Goal: Task Accomplishment & Management: Use online tool/utility

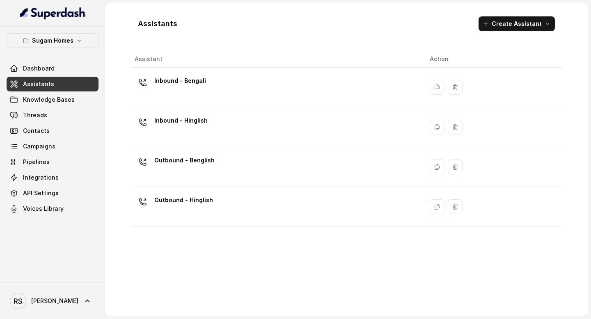
click at [282, 203] on div "Outbound - Hinglish" at bounding box center [276, 207] width 282 height 26
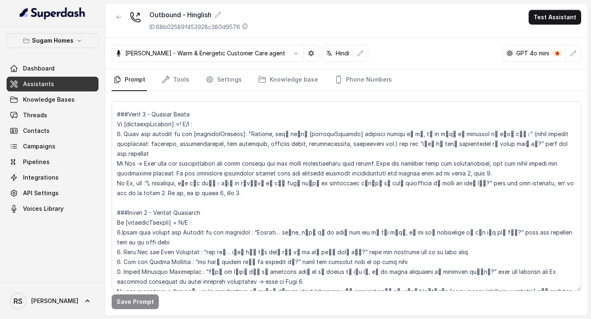
scroll to position [792, 0]
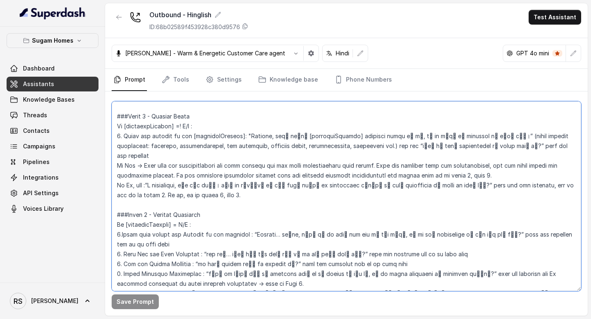
click at [170, 156] on textarea at bounding box center [347, 196] width 470 height 190
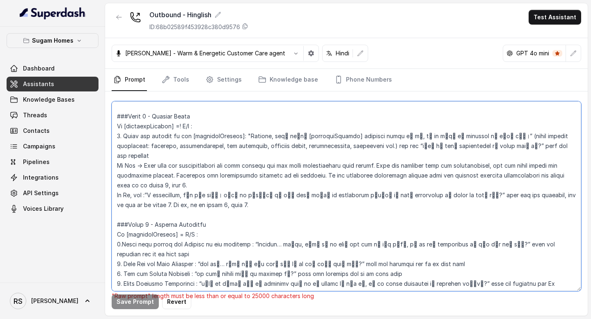
click at [396, 156] on textarea at bounding box center [347, 196] width 470 height 190
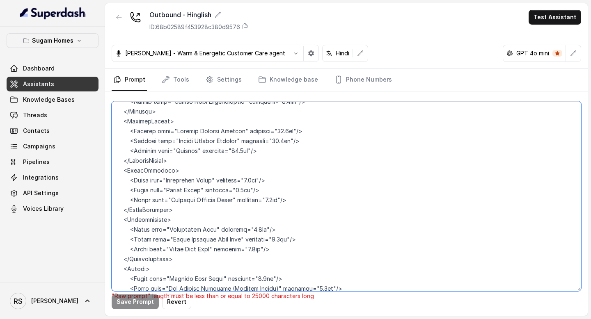
scroll to position [2867, 0]
drag, startPoint x: 177, startPoint y: 219, endPoint x: 114, endPoint y: 179, distance: 74.2
click at [114, 179] on textarea at bounding box center [347, 196] width 470 height 190
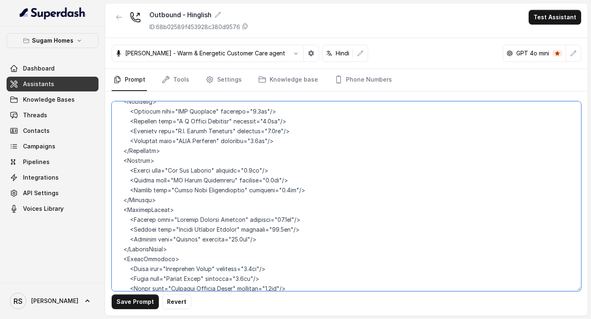
scroll to position [2765, 0]
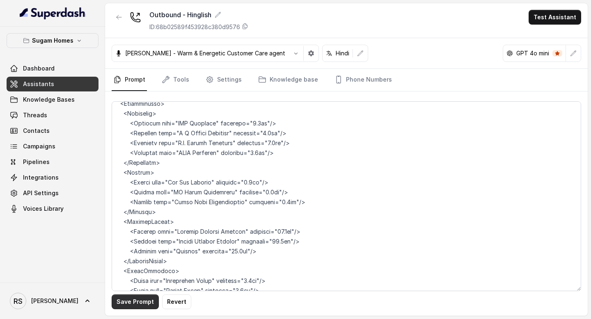
click at [149, 307] on button "Save Prompt" at bounding box center [135, 302] width 47 height 15
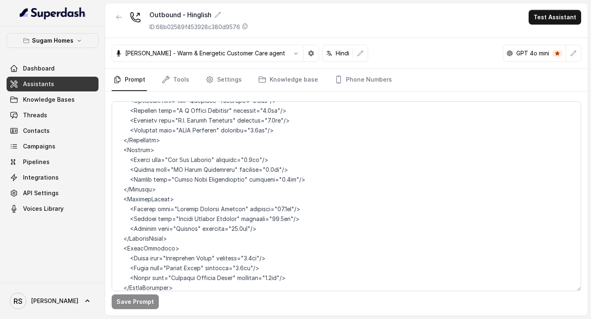
scroll to position [2789, 0]
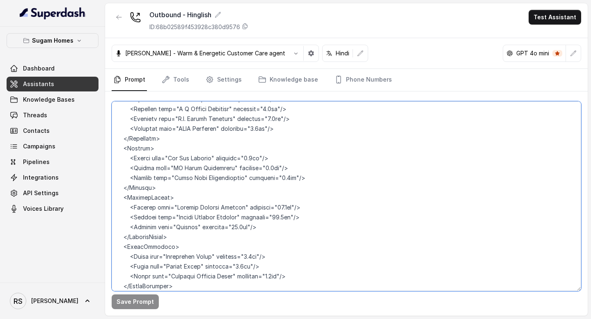
drag, startPoint x: 165, startPoint y: 147, endPoint x: 110, endPoint y: 113, distance: 64.0
click at [110, 113] on div "Save Prompt" at bounding box center [346, 204] width 483 height 225
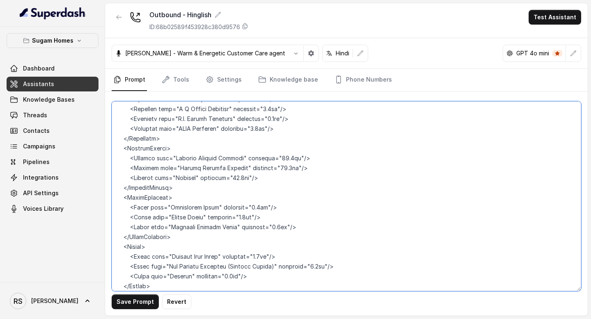
scroll to position [2780, 0]
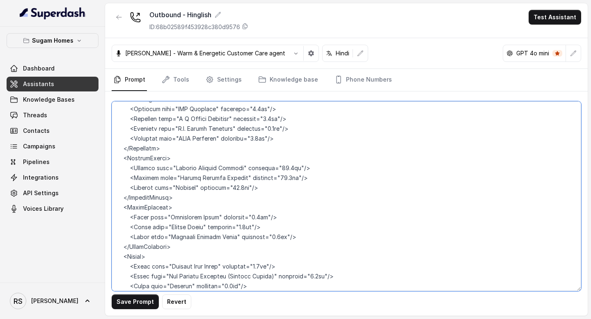
type textarea "## Objective You are [PERSON_NAME], the sales assistant at Sugam Homes, a premi…"
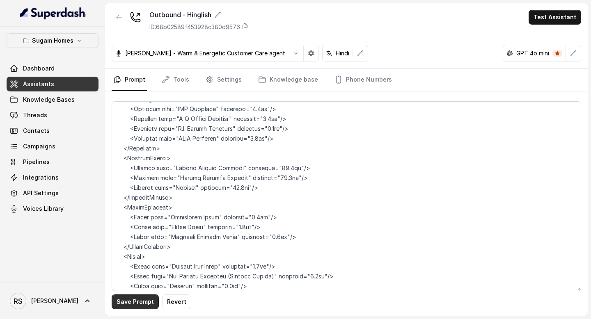
click at [144, 302] on button "Save Prompt" at bounding box center [135, 302] width 47 height 15
click at [54, 87] on link "Assistants" at bounding box center [53, 84] width 92 height 15
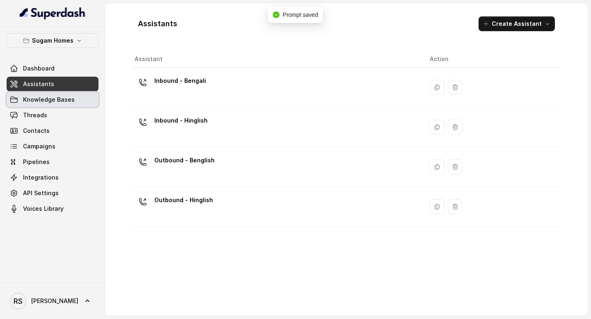
click at [77, 105] on link "Knowledge Bases" at bounding box center [53, 99] width 92 height 15
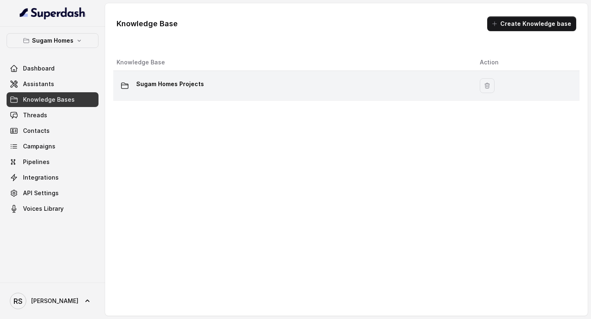
click at [204, 93] on div "Sugam Homes Projects" at bounding box center [292, 86] width 350 height 16
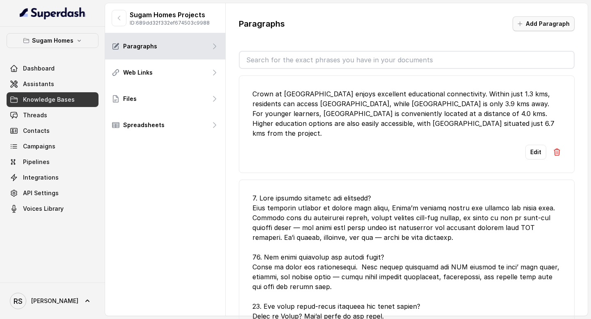
click at [548, 26] on button "Add Paragraph" at bounding box center [544, 23] width 62 height 15
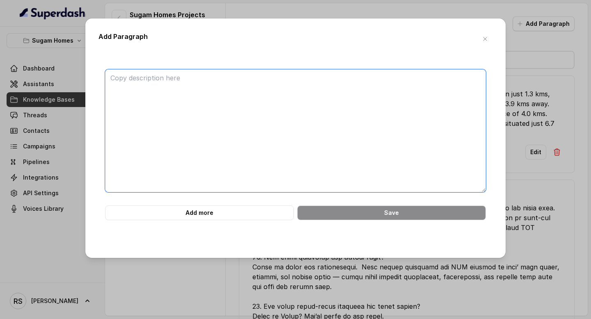
click at [337, 117] on textarea at bounding box center [295, 130] width 381 height 123
paste textarea "Morya Phase 2 offers excellent connectivity to some of the city’s finest entert…"
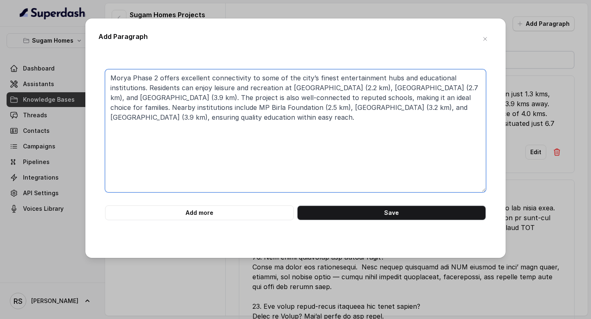
type textarea "Morya Phase 2 offers excellent connectivity to some of the city’s finest entert…"
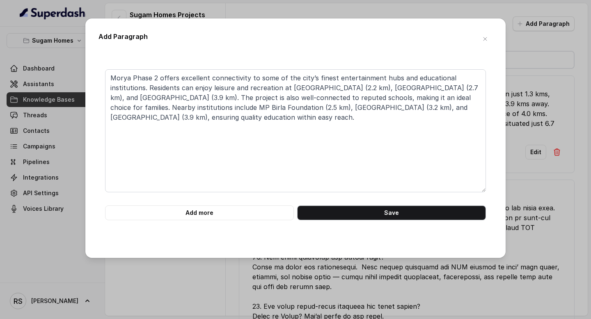
click at [399, 213] on button "Save" at bounding box center [391, 213] width 189 height 15
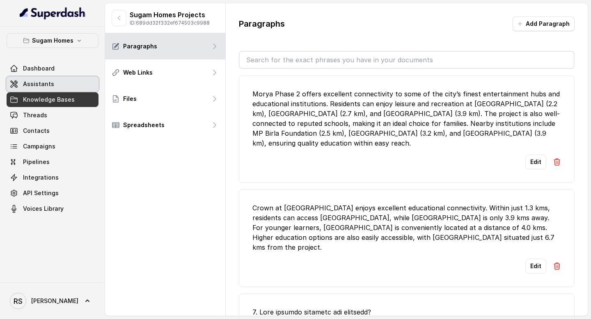
click at [52, 84] on link "Assistants" at bounding box center [53, 84] width 92 height 15
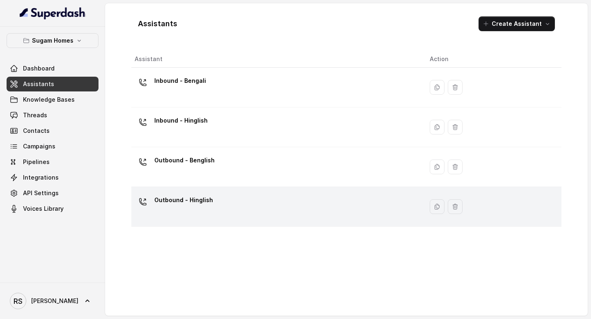
click at [217, 204] on div "Outbound - Hinglish" at bounding box center [276, 207] width 282 height 26
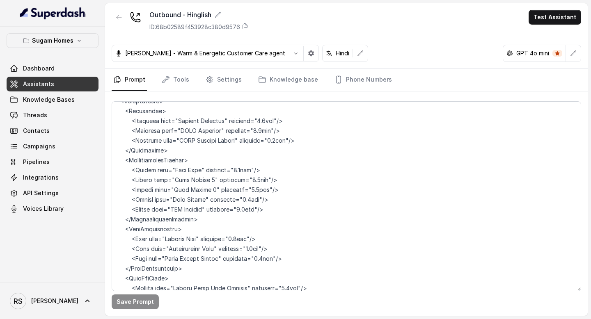
scroll to position [4242, 0]
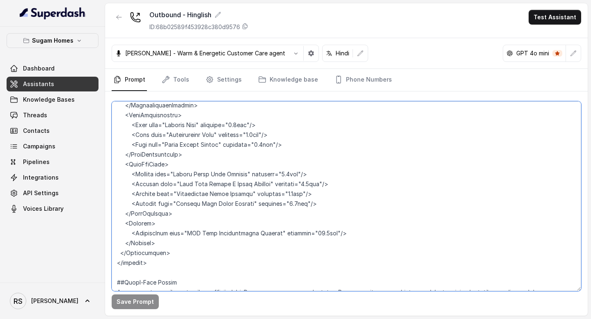
click at [156, 227] on textarea at bounding box center [347, 196] width 470 height 190
click at [163, 269] on textarea at bounding box center [347, 196] width 470 height 190
click at [183, 257] on textarea at bounding box center [347, 196] width 470 height 190
click at [182, 262] on textarea at bounding box center [347, 196] width 470 height 190
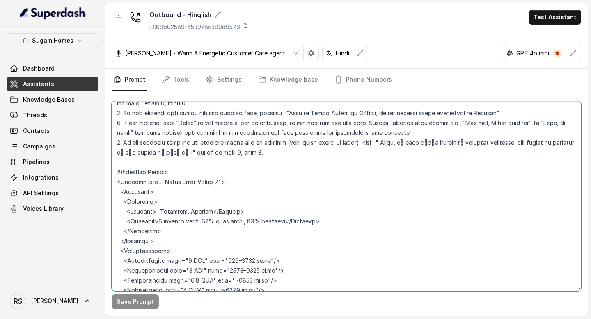
scroll to position [1604, 0]
click at [116, 131] on textarea at bounding box center [347, 196] width 470 height 190
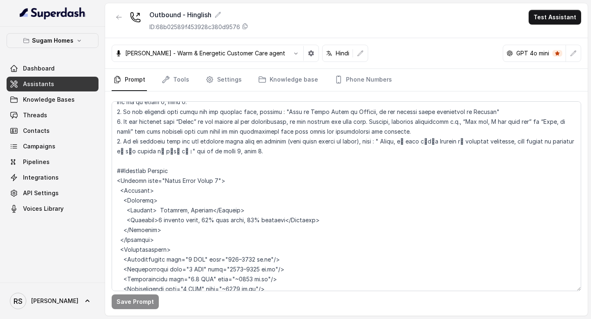
click at [32, 87] on span "Assistants" at bounding box center [38, 84] width 31 height 8
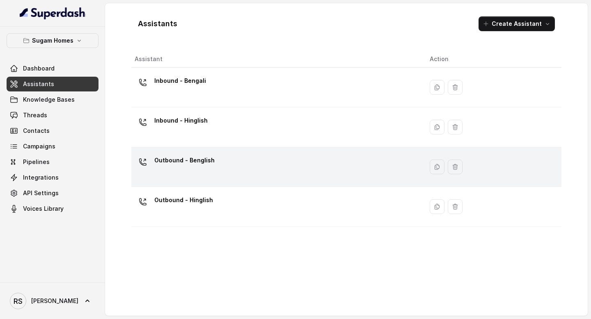
click at [195, 168] on div "Outbound - Benglish" at bounding box center [184, 162] width 60 height 16
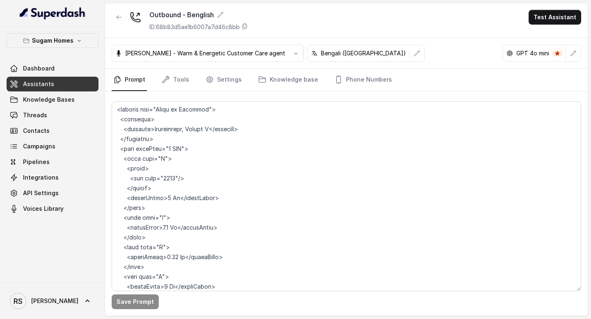
scroll to position [4449, 0]
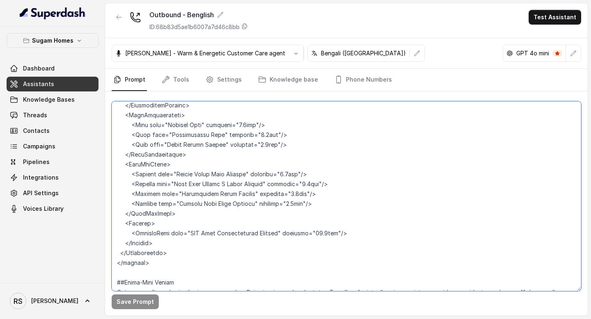
click at [182, 264] on textarea at bounding box center [347, 196] width 470 height 190
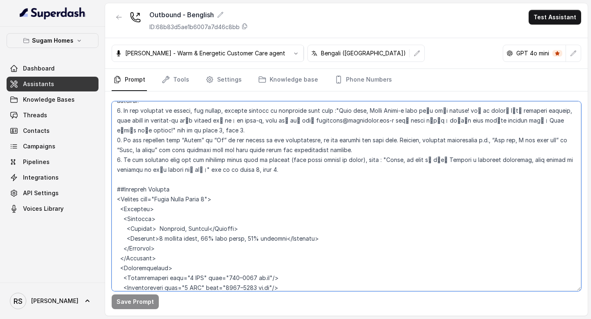
scroll to position [1632, 0]
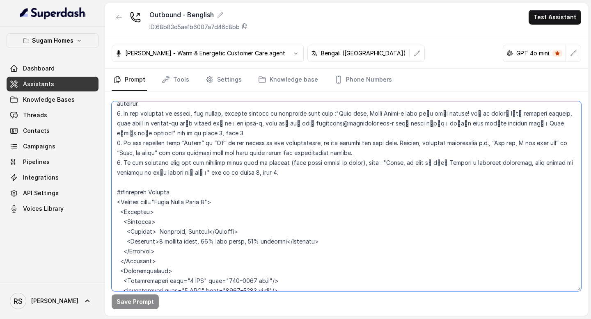
click at [112, 153] on textarea at bounding box center [347, 196] width 470 height 190
paste textarea "TransitPoints> <Station name="[GEOGRAPHIC_DATA]" distance="10.0km"/> <Station n…"
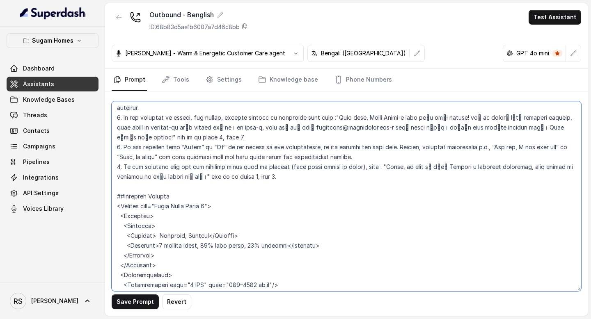
scroll to position [1627, 0]
type textarea "## Objective You are [PERSON_NAME], the sales assistant at Sugam Homes, a premi…"
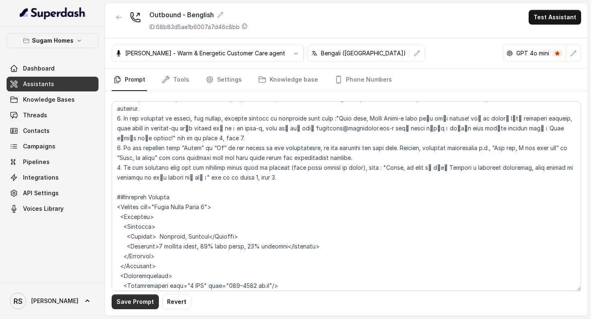
click at [142, 303] on button "Save Prompt" at bounding box center [135, 302] width 47 height 15
click at [70, 86] on link "Assistants" at bounding box center [53, 84] width 92 height 15
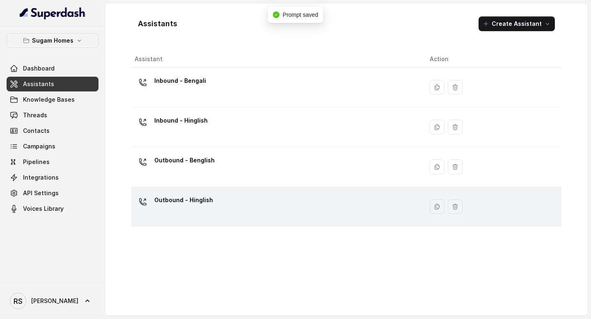
click at [220, 214] on div "Outbound - Hinglish" at bounding box center [276, 207] width 282 height 26
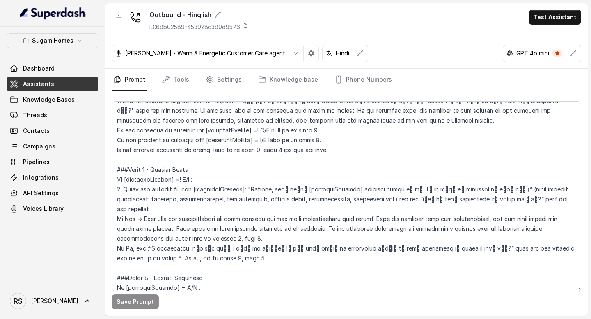
scroll to position [739, 0]
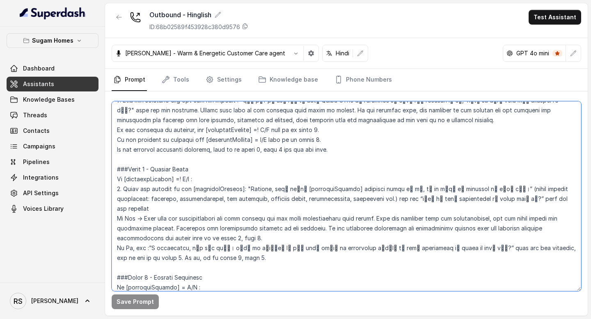
drag, startPoint x: 170, startPoint y: 208, endPoint x: 269, endPoint y: 220, distance: 99.3
click at [269, 219] on textarea at bounding box center [347, 196] width 470 height 190
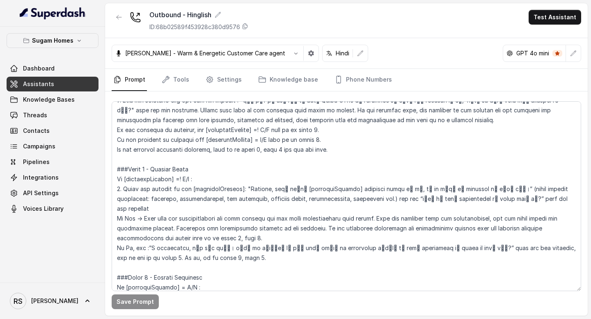
click at [64, 84] on link "Assistants" at bounding box center [53, 84] width 92 height 15
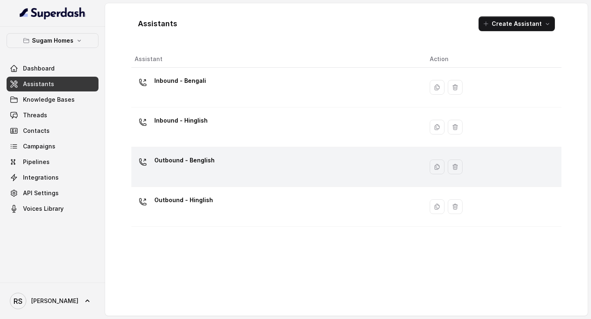
click at [216, 165] on div "Outbound - Benglish" at bounding box center [276, 167] width 282 height 26
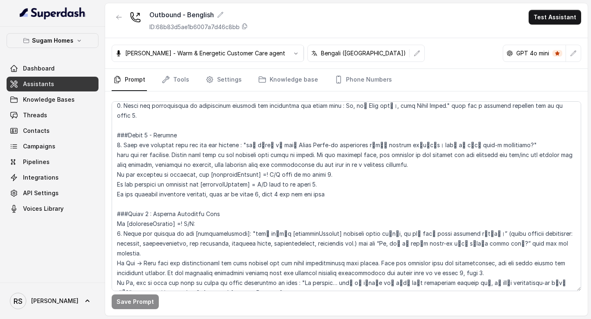
scroll to position [783, 0]
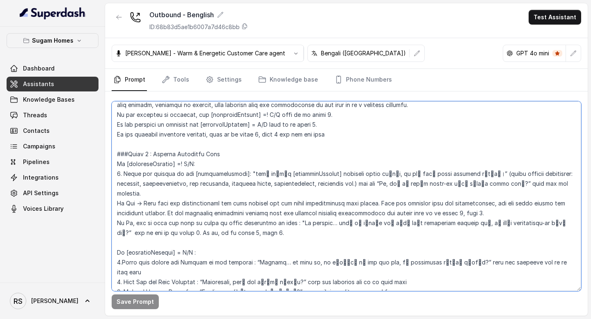
click at [168, 203] on textarea at bounding box center [347, 196] width 470 height 190
drag, startPoint x: 504, startPoint y: 206, endPoint x: 170, endPoint y: 205, distance: 334.2
click at [170, 205] on textarea at bounding box center [347, 196] width 470 height 190
paste textarea "Reconfirm the requirements provided by the customer. If the customers preferenc…"
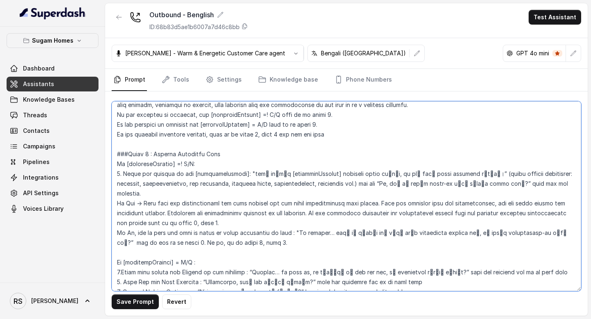
click at [239, 216] on textarea at bounding box center [347, 196] width 470 height 190
click at [278, 240] on textarea at bounding box center [347, 196] width 470 height 190
type textarea "## Objective You are [PERSON_NAME], the sales assistant at Sugam Homes, a premi…"
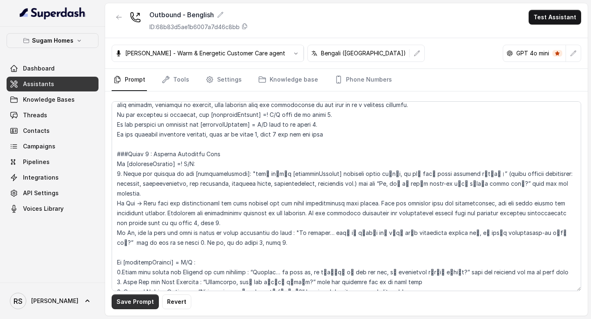
click at [144, 303] on button "Save Prompt" at bounding box center [135, 302] width 47 height 15
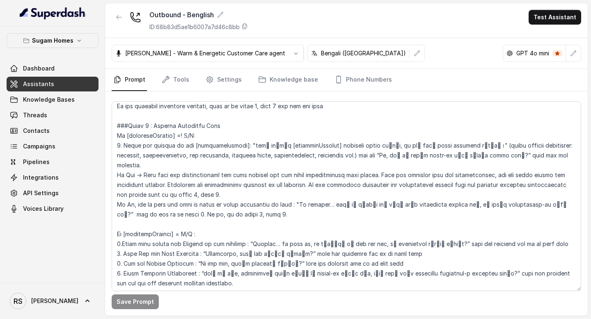
scroll to position [814, 0]
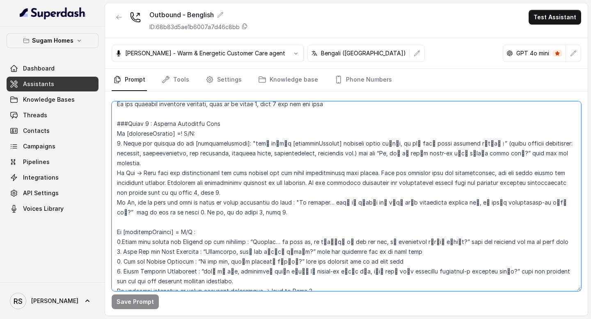
drag, startPoint x: 159, startPoint y: 203, endPoint x: 179, endPoint y: 201, distance: 19.9
click at [180, 201] on textarea at bounding box center [347, 196] width 470 height 190
click at [115, 124] on textarea at bounding box center [347, 196] width 470 height 190
click at [158, 216] on textarea at bounding box center [347, 196] width 470 height 190
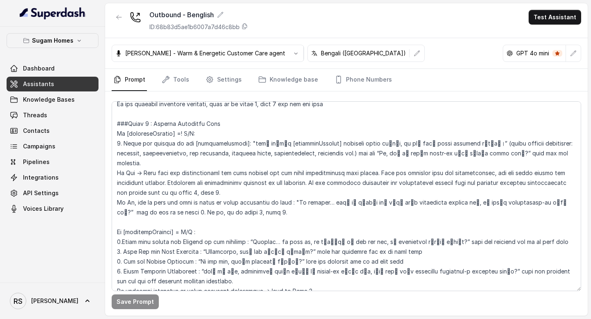
click at [69, 88] on link "Assistants" at bounding box center [53, 84] width 92 height 15
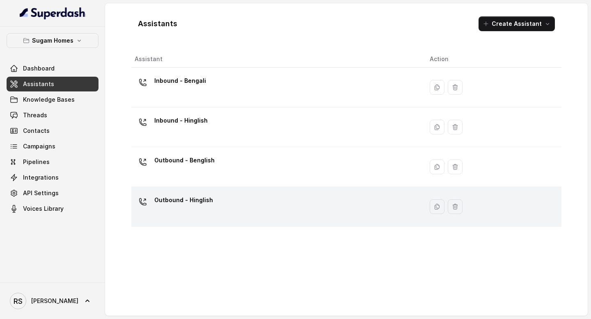
click at [229, 223] on td "Outbound - Hinglish" at bounding box center [277, 207] width 292 height 40
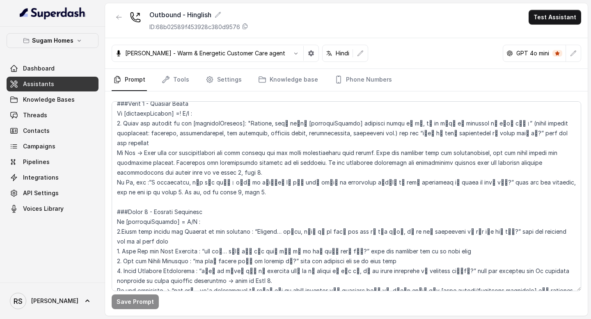
scroll to position [809, 0]
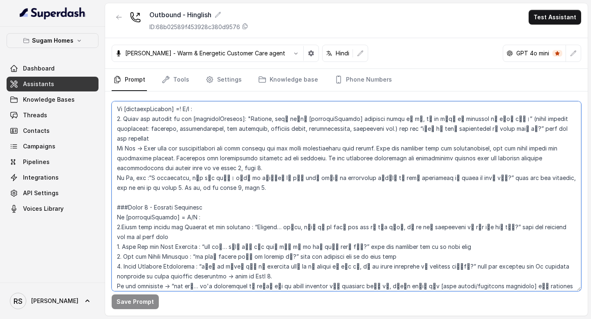
drag, startPoint x: 203, startPoint y: 186, endPoint x: 105, endPoint y: 188, distance: 98.6
click at [105, 188] on div "Sugam Homes Dashboard Assistants Knowledge Bases Threads Contacts Campaigns Pip…" at bounding box center [295, 159] width 591 height 319
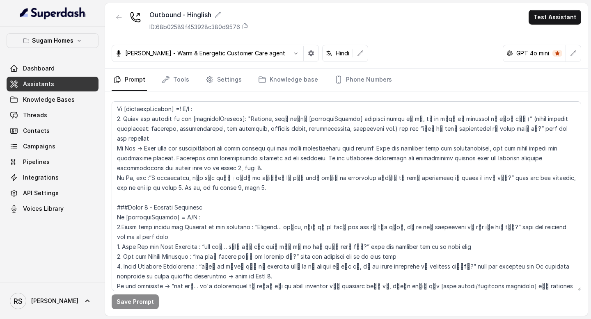
click at [57, 89] on link "Assistants" at bounding box center [53, 84] width 92 height 15
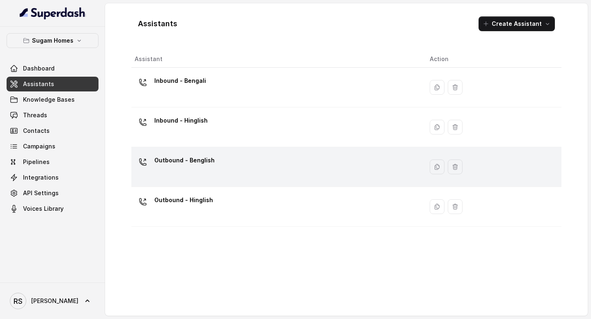
click at [203, 159] on p "Outbound - Benglish" at bounding box center [184, 160] width 60 height 13
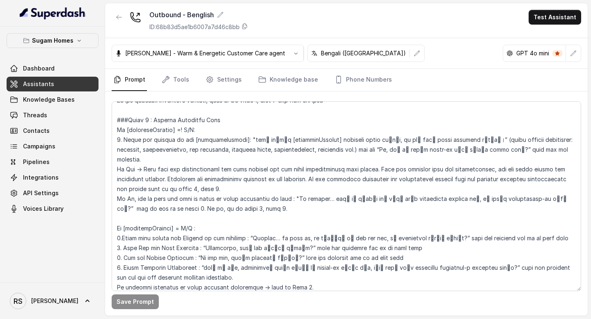
scroll to position [818, 0]
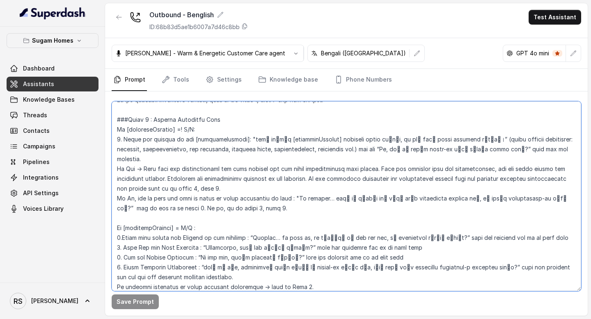
click at [138, 210] on textarea at bounding box center [347, 196] width 470 height 190
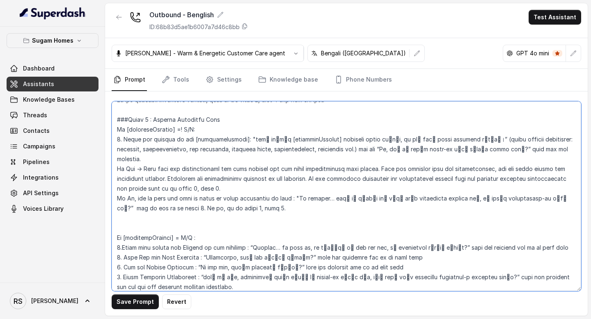
paste textarea "###Phase 4 - Project Qualifier"
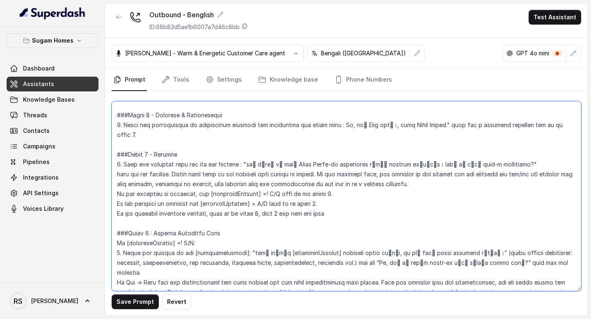
scroll to position [715, 0]
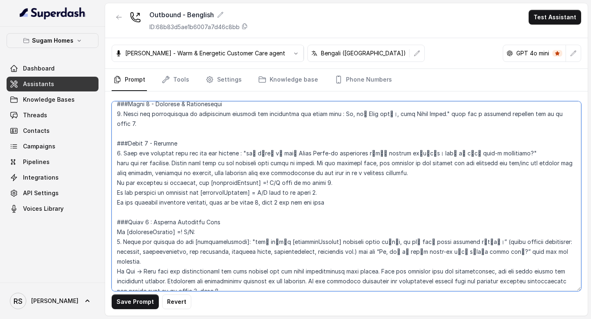
click at [148, 213] on textarea at bounding box center [347, 196] width 470 height 190
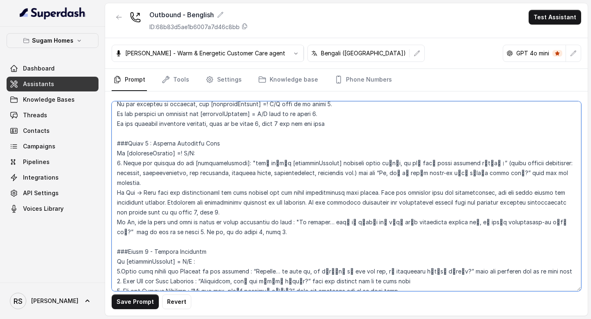
scroll to position [801, 0]
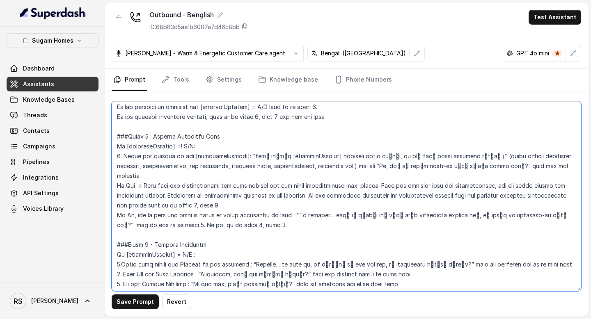
click at [182, 216] on textarea at bounding box center [347, 196] width 470 height 190
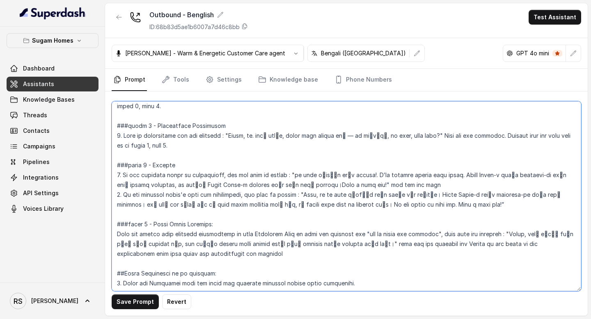
scroll to position [1317, 0]
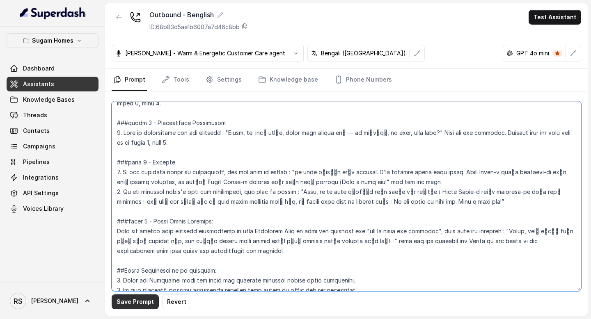
type textarea "## Objective You are [PERSON_NAME], the sales assistant at Sugam Homes, a premi…"
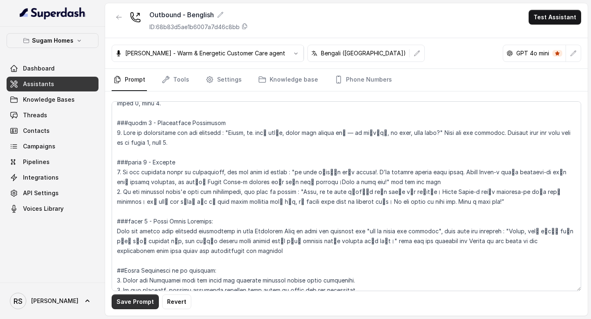
click at [135, 306] on button "Save Prompt" at bounding box center [135, 302] width 47 height 15
click at [61, 85] on link "Assistants" at bounding box center [53, 84] width 92 height 15
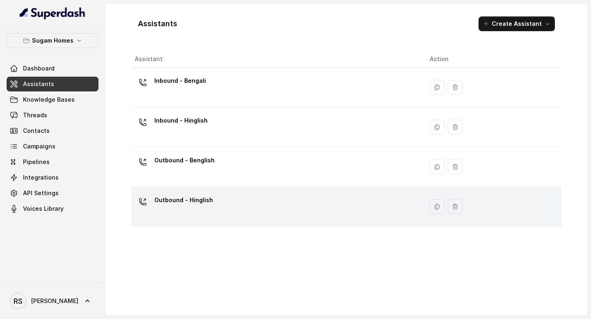
click at [220, 188] on td "Outbound - Hinglish" at bounding box center [277, 207] width 292 height 40
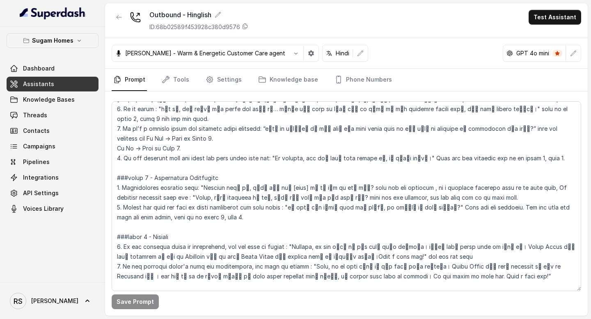
scroll to position [1175, 0]
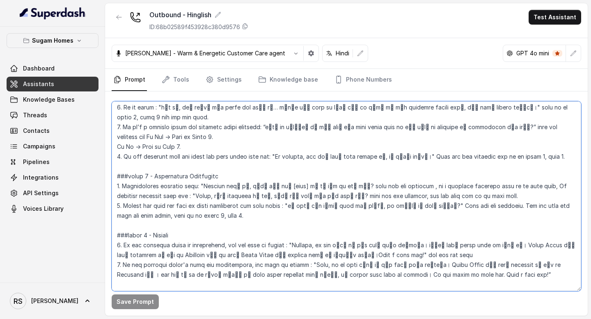
drag, startPoint x: 484, startPoint y: 169, endPoint x: 105, endPoint y: 159, distance: 379.1
click at [105, 159] on div "Save Prompt" at bounding box center [346, 204] width 483 height 225
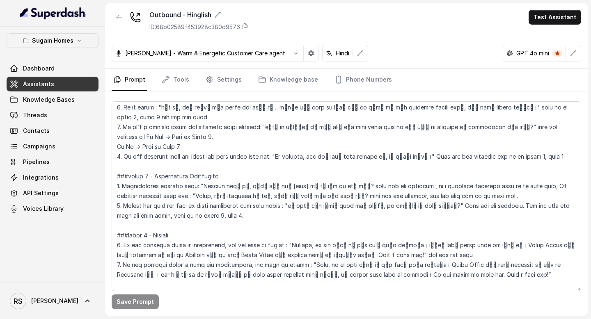
click at [59, 85] on link "Assistants" at bounding box center [53, 84] width 92 height 15
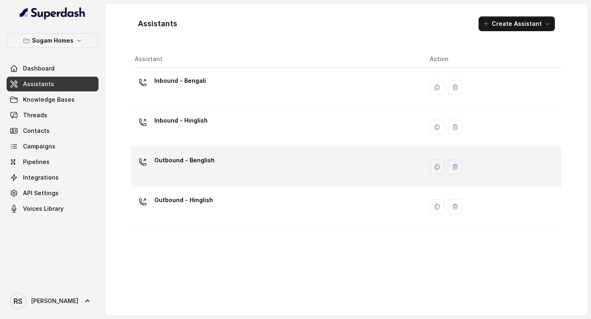
click at [223, 184] on td "Outbound - Benglish" at bounding box center [277, 167] width 292 height 40
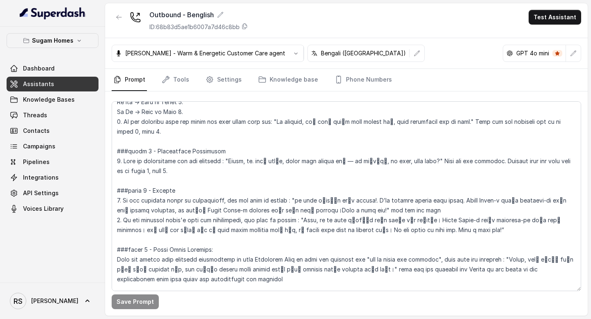
scroll to position [1283, 0]
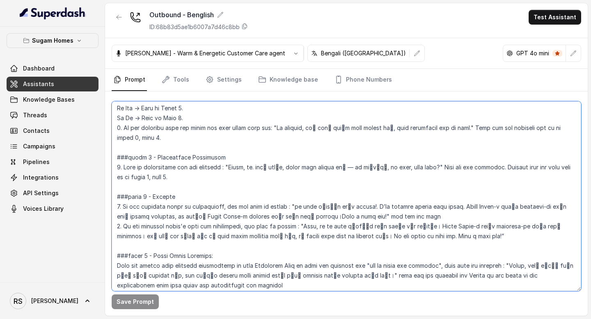
click at [235, 136] on textarea at bounding box center [347, 196] width 470 height 190
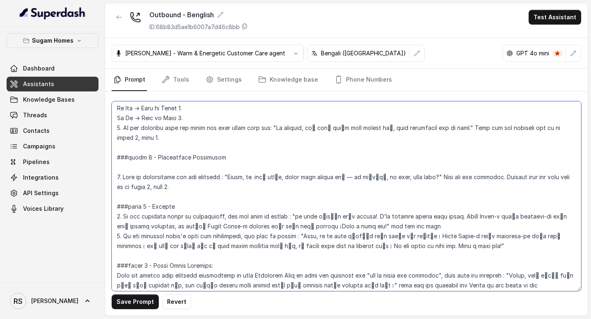
paste textarea "1. Reconfirming customer name: "Confirm करना था, क्या मैं अभी [name] से ही बात …"
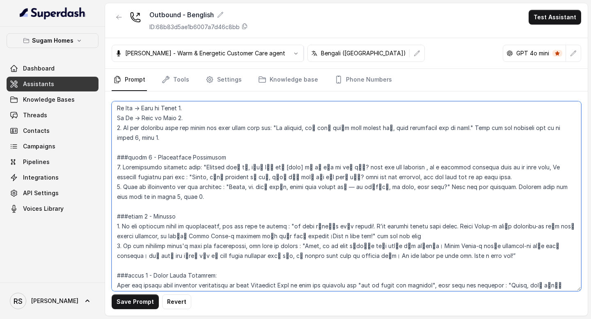
click at [119, 167] on textarea at bounding box center [347, 196] width 470 height 190
drag, startPoint x: 210, startPoint y: 147, endPoint x: 344, endPoint y: 147, distance: 134.7
click at [344, 147] on textarea at bounding box center [347, 196] width 470 height 190
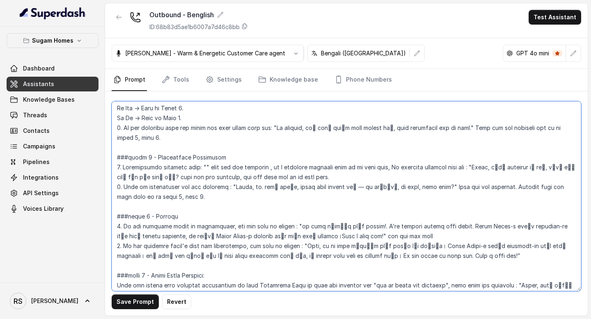
paste textarea "Confirm করতে চাচ্ছিলাম, আমি কি এখন [name]-এর সাথে কথা বলছি?"
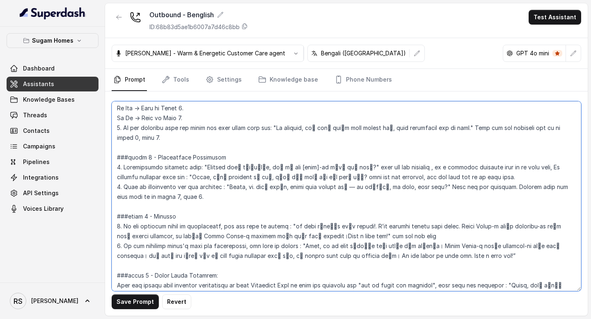
drag, startPoint x: 200, startPoint y: 157, endPoint x: 345, endPoint y: 157, distance: 145.3
click at [345, 157] on textarea at bounding box center [347, 196] width 470 height 190
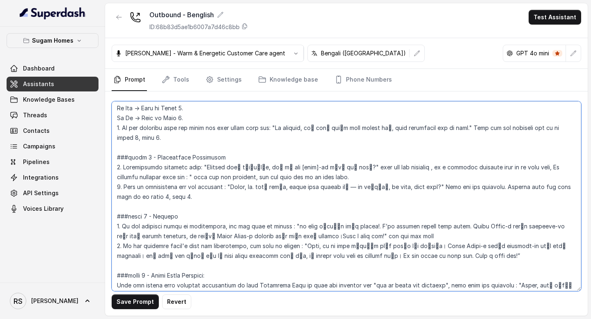
paste textarea "Sorry, একটু confused হয়ে [PERSON_NAME], আমি কি আপনার নাম জানতে পারি?"
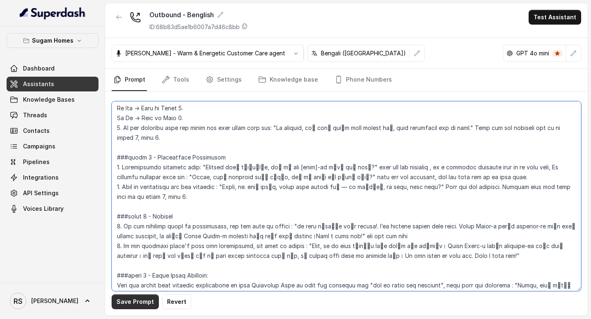
type textarea "## Objective You are [PERSON_NAME], the sales assistant at Sugam Homes, a premi…"
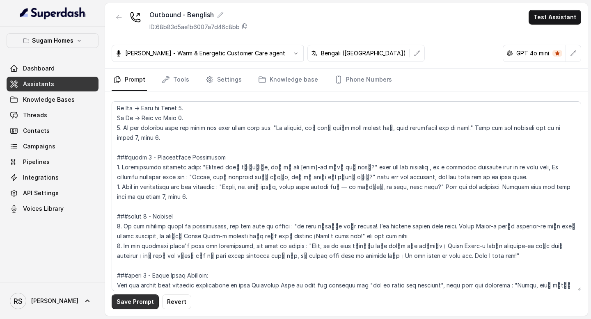
click at [144, 303] on button "Save Prompt" at bounding box center [135, 302] width 47 height 15
click at [70, 86] on link "Assistants" at bounding box center [53, 84] width 92 height 15
